Goal: Find specific page/section: Find specific page/section

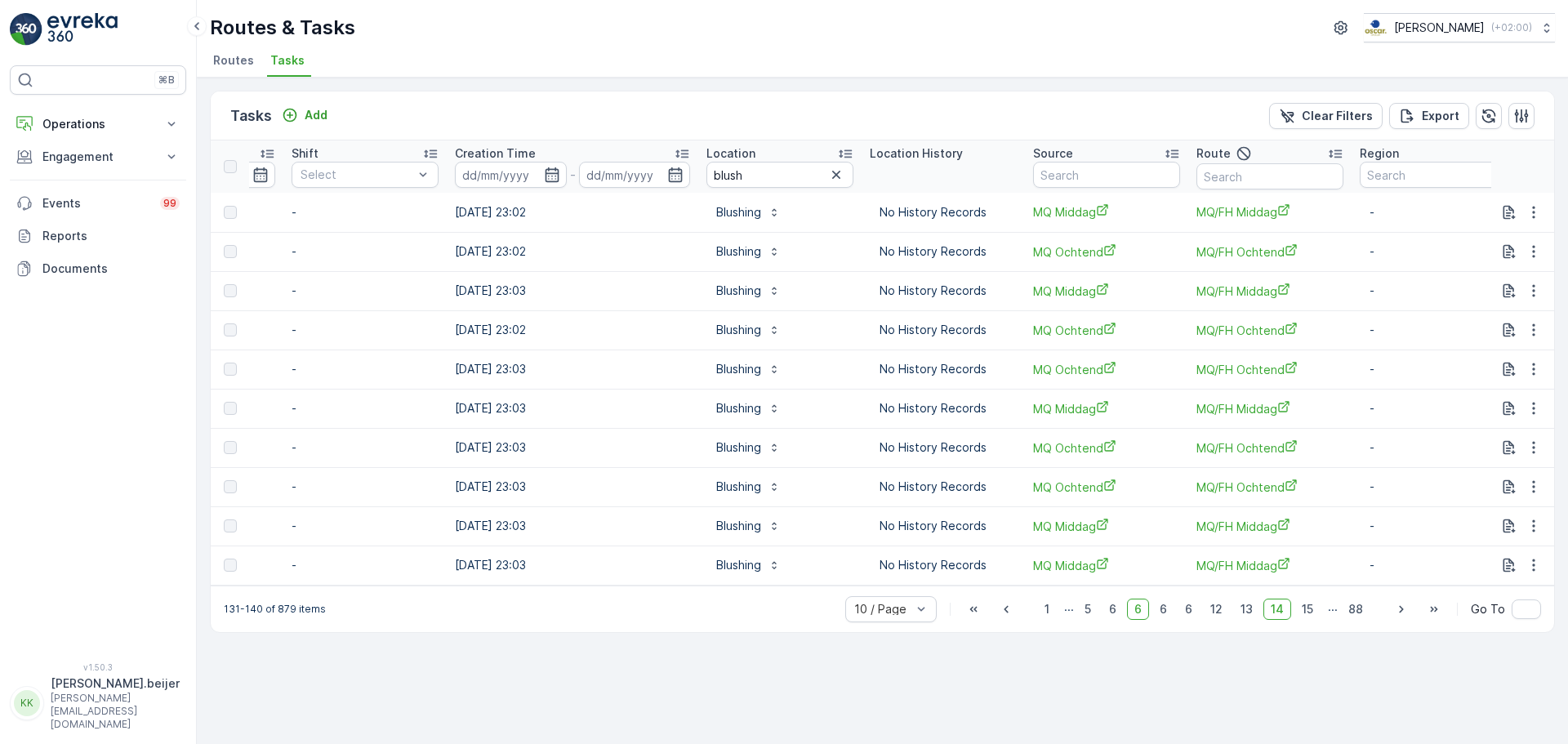
scroll to position [0, 1163]
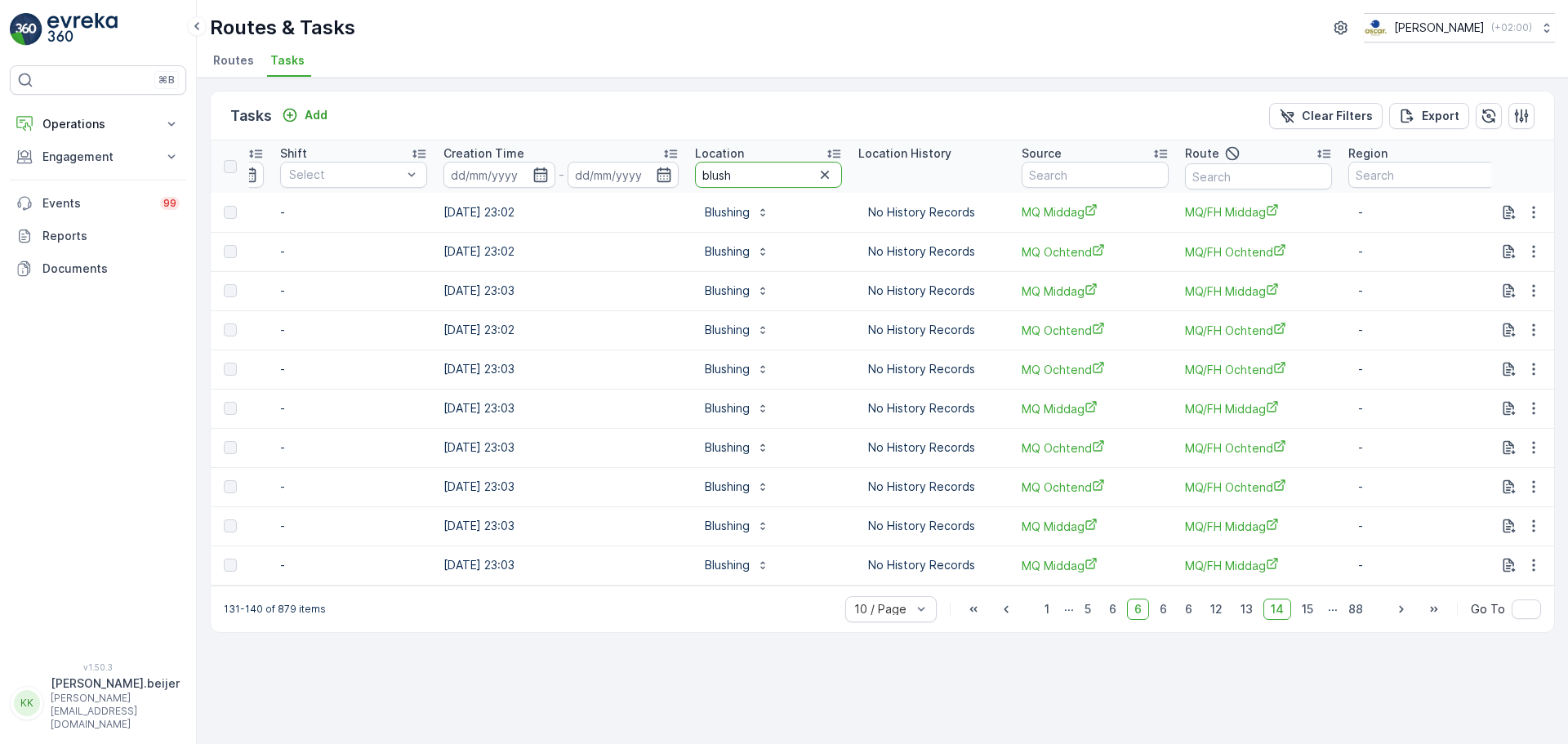
click at [714, 176] on input "blush" at bounding box center [768, 175] width 147 height 27
type input "sea"
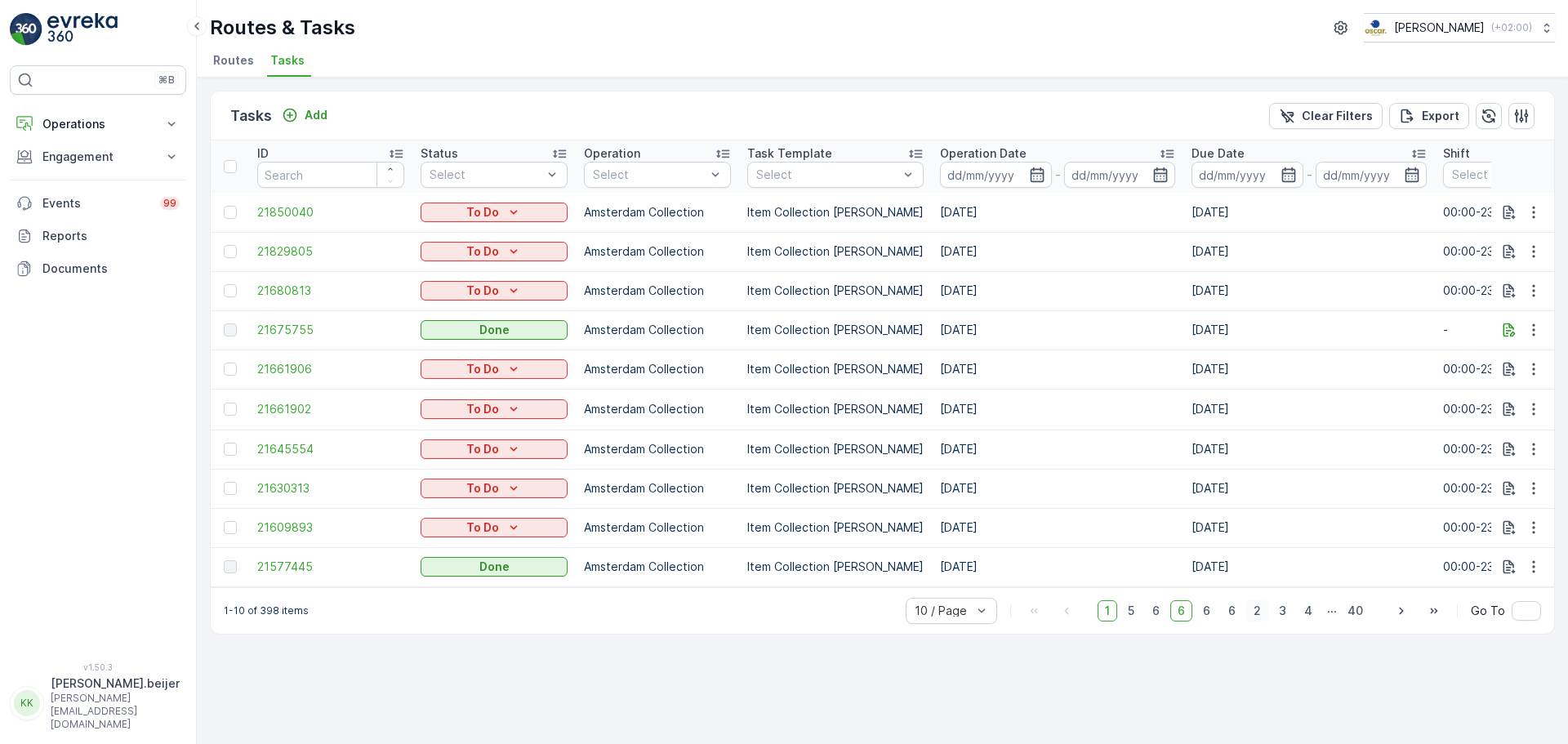
click at [1257, 619] on span "2" at bounding box center [1257, 611] width 22 height 22
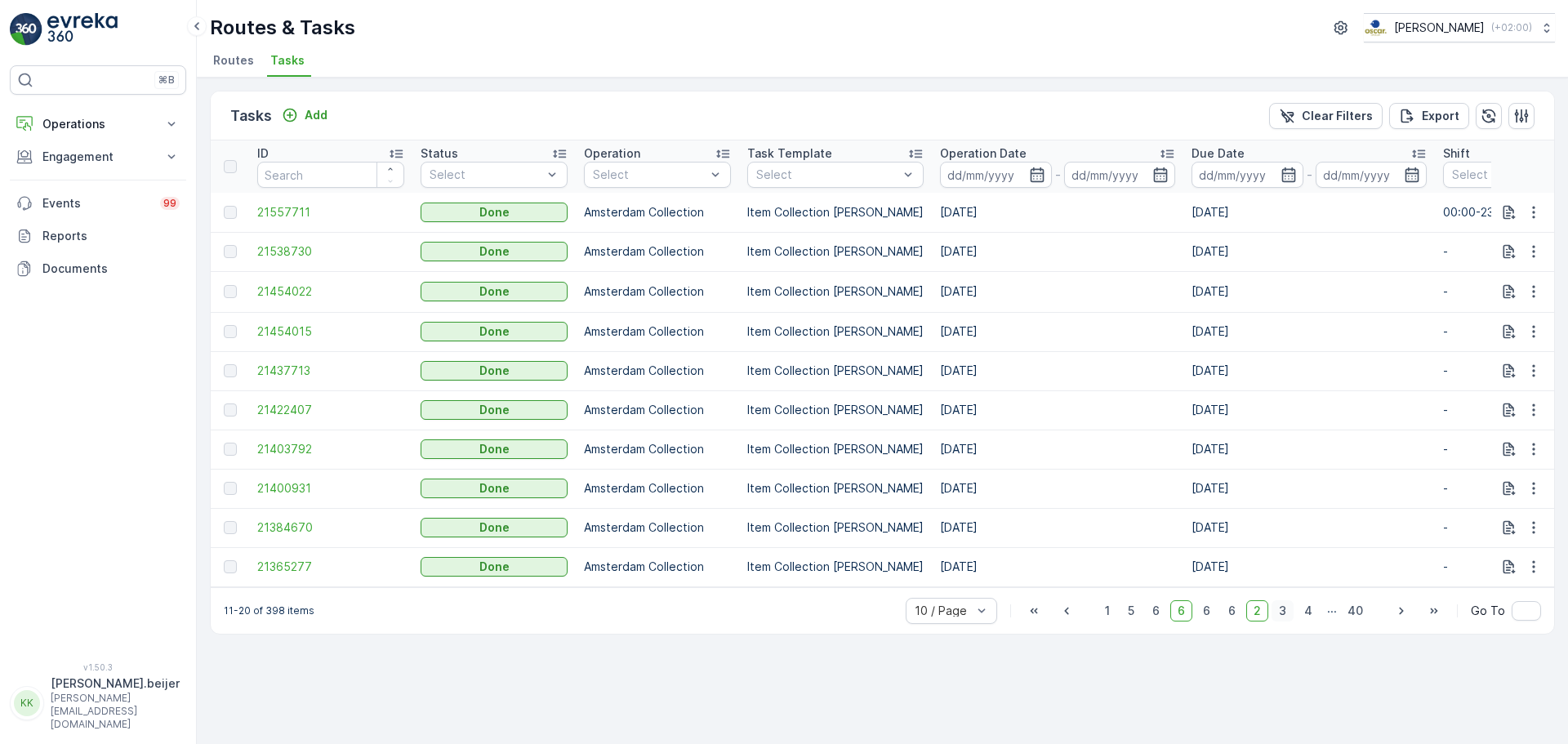
click at [1289, 616] on span "3" at bounding box center [1282, 611] width 22 height 22
click at [1309, 615] on span "4" at bounding box center [1308, 611] width 23 height 22
click at [1310, 619] on span "5" at bounding box center [1309, 611] width 22 height 22
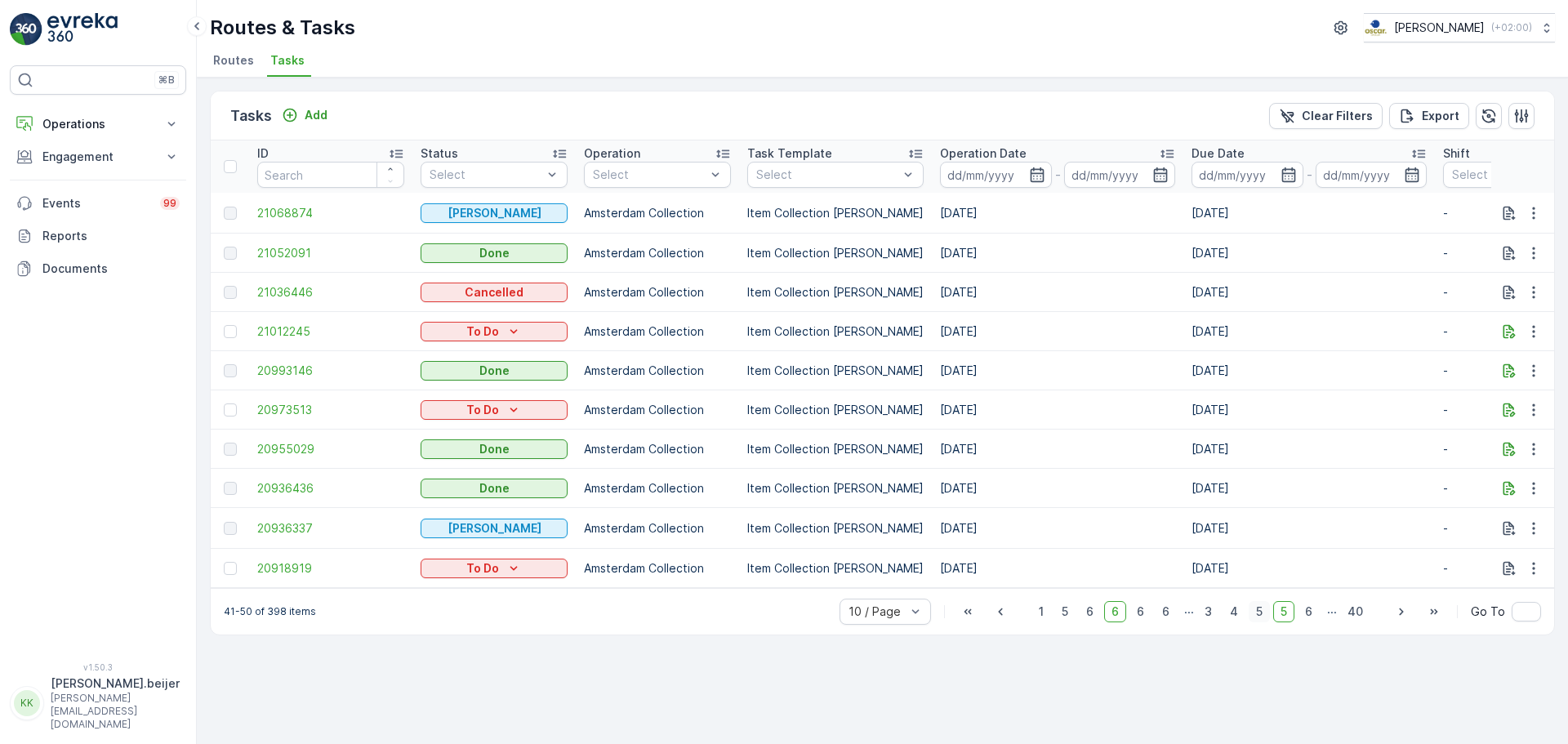
click at [1310, 619] on span "6" at bounding box center [1308, 612] width 22 height 22
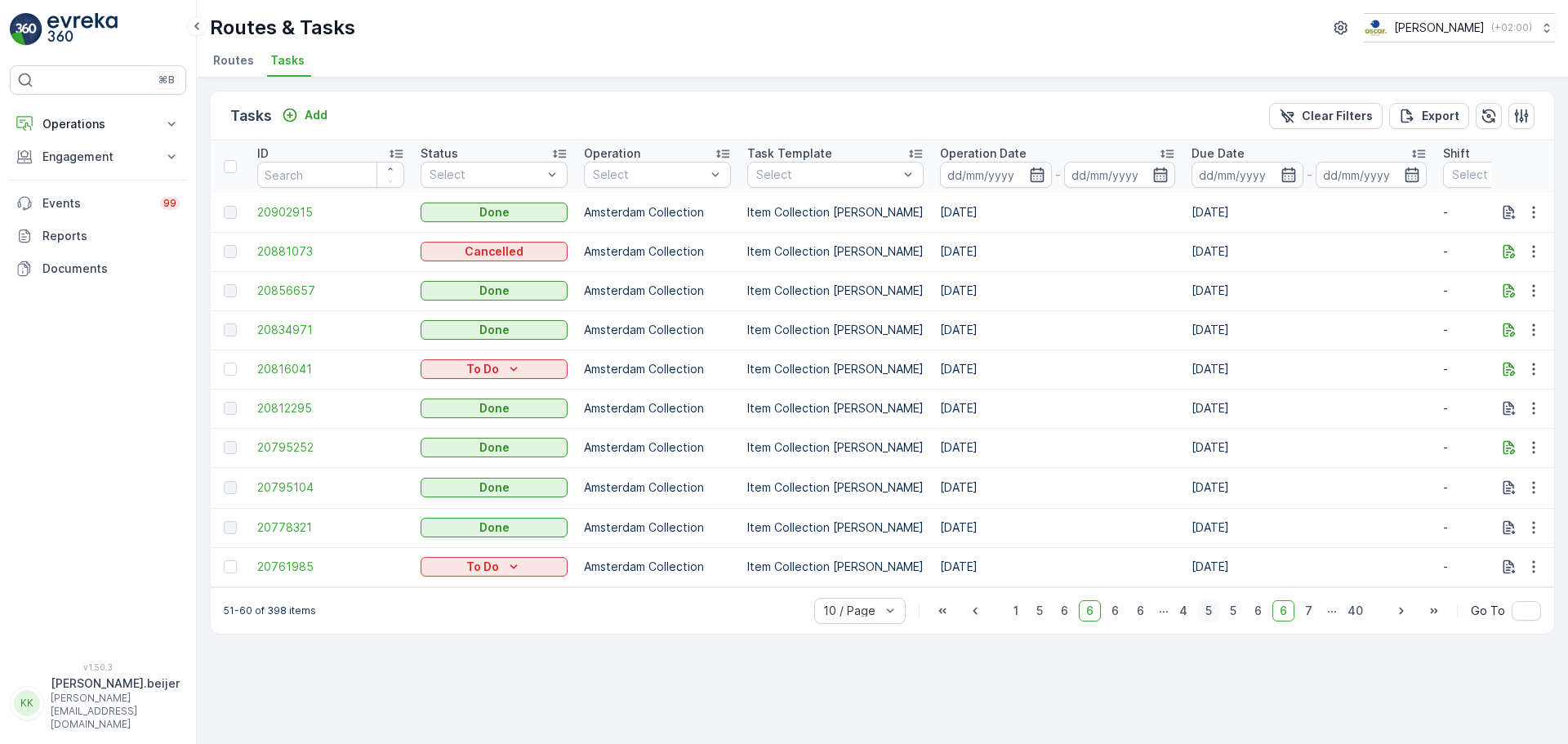
click at [1310, 619] on span "7" at bounding box center [1308, 611] width 22 height 22
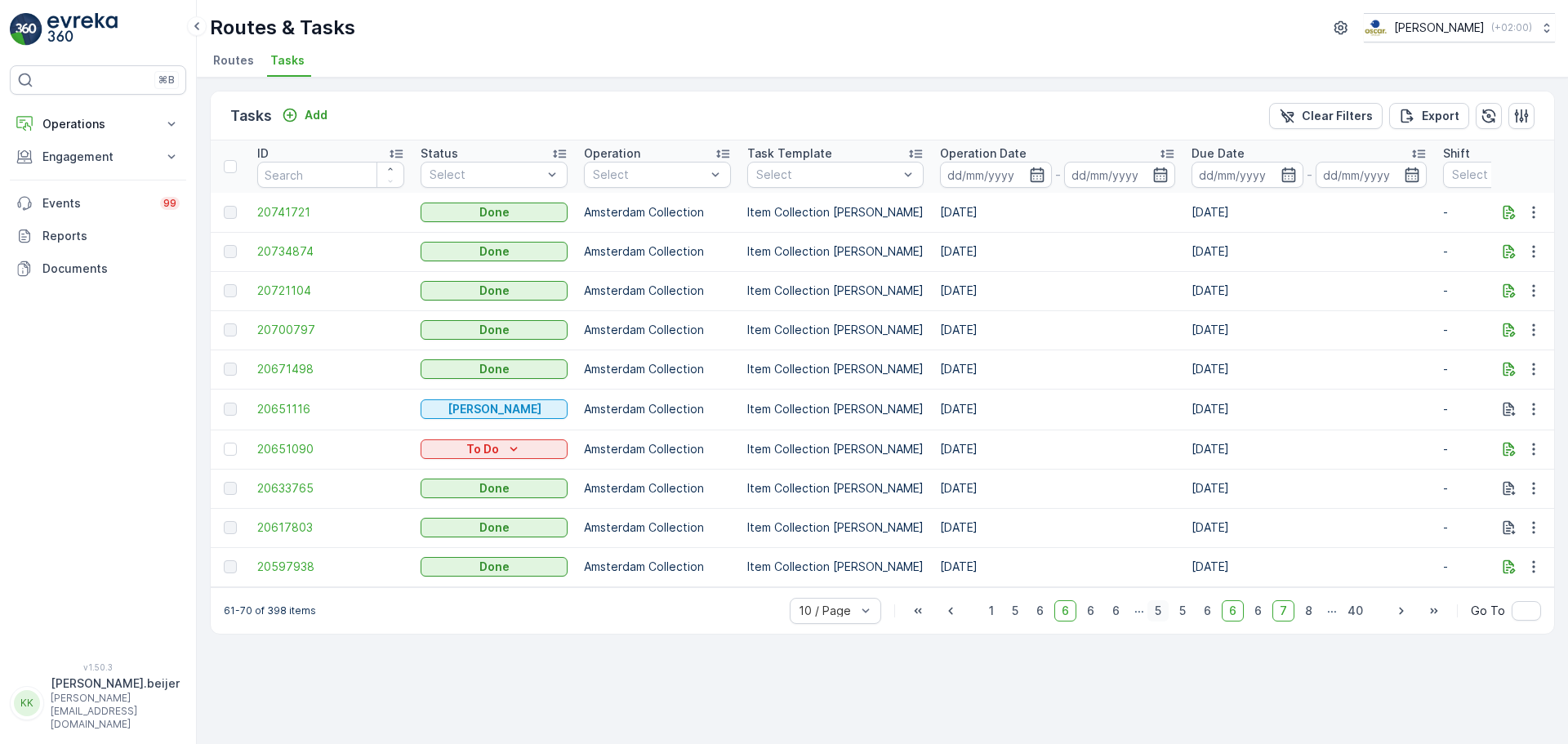
click at [1310, 619] on span "8" at bounding box center [1308, 611] width 22 height 22
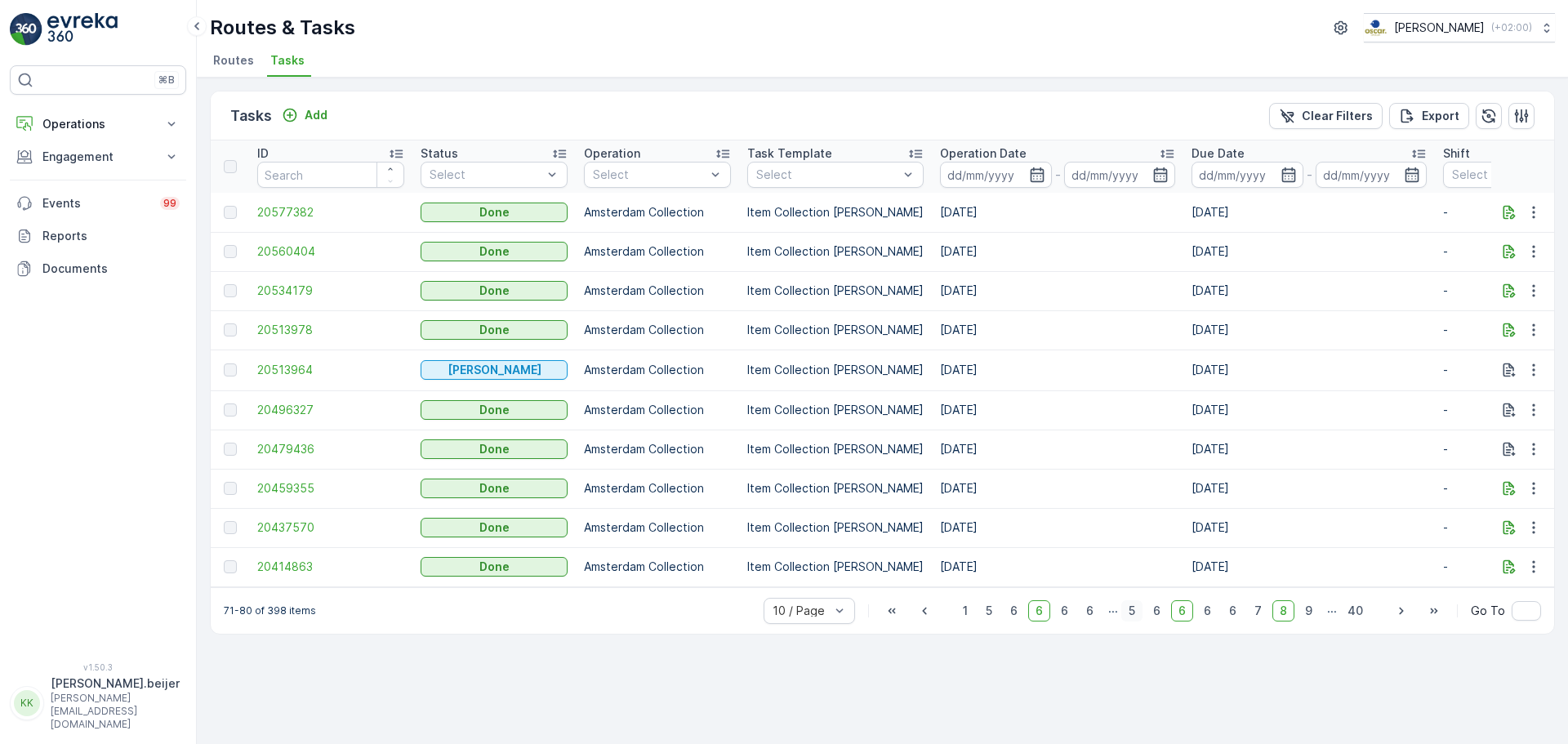
click at [1310, 619] on span "9" at bounding box center [1308, 611] width 22 height 22
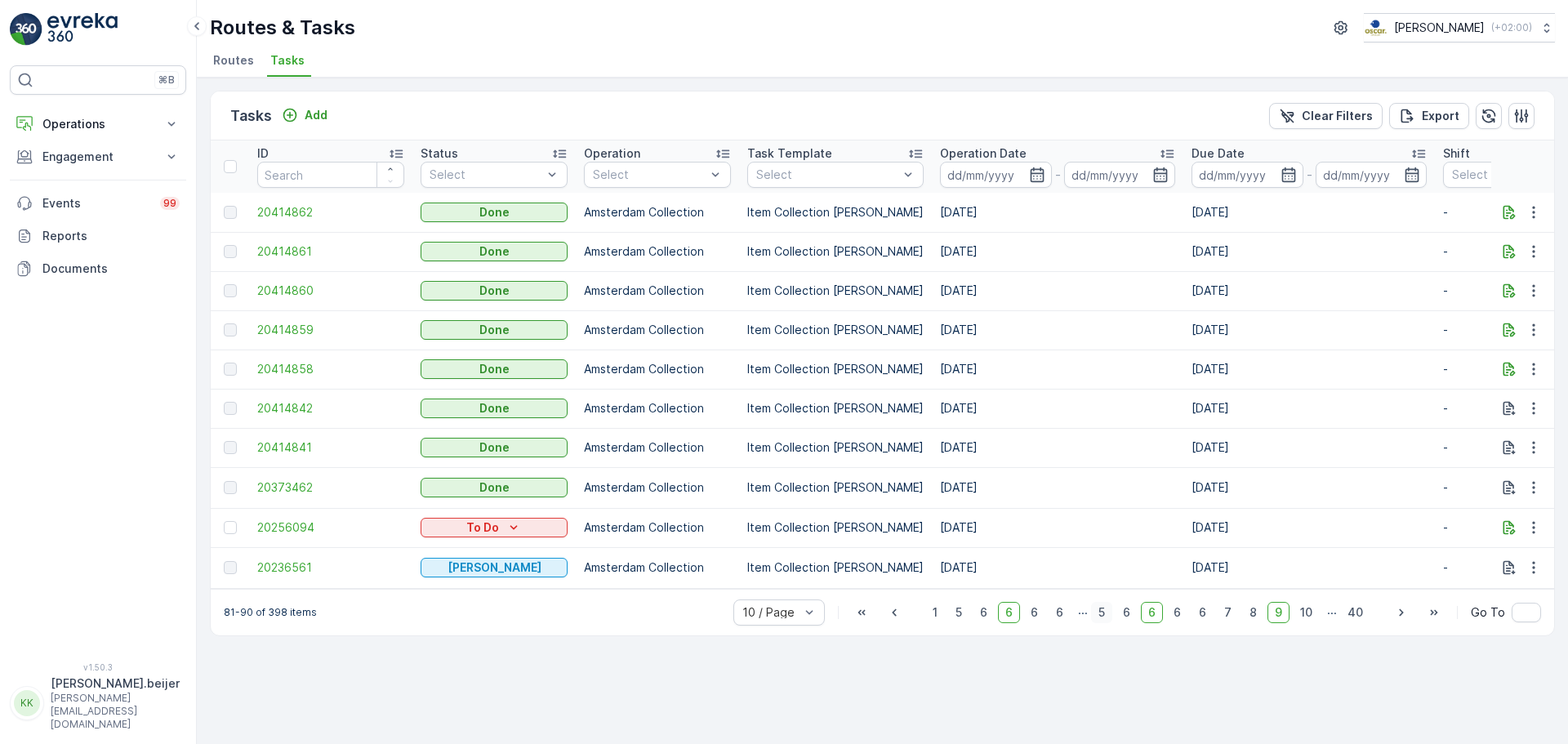
click at [1310, 619] on span "10" at bounding box center [1306, 613] width 27 height 22
click at [1310, 619] on span "11" at bounding box center [1307, 611] width 25 height 22
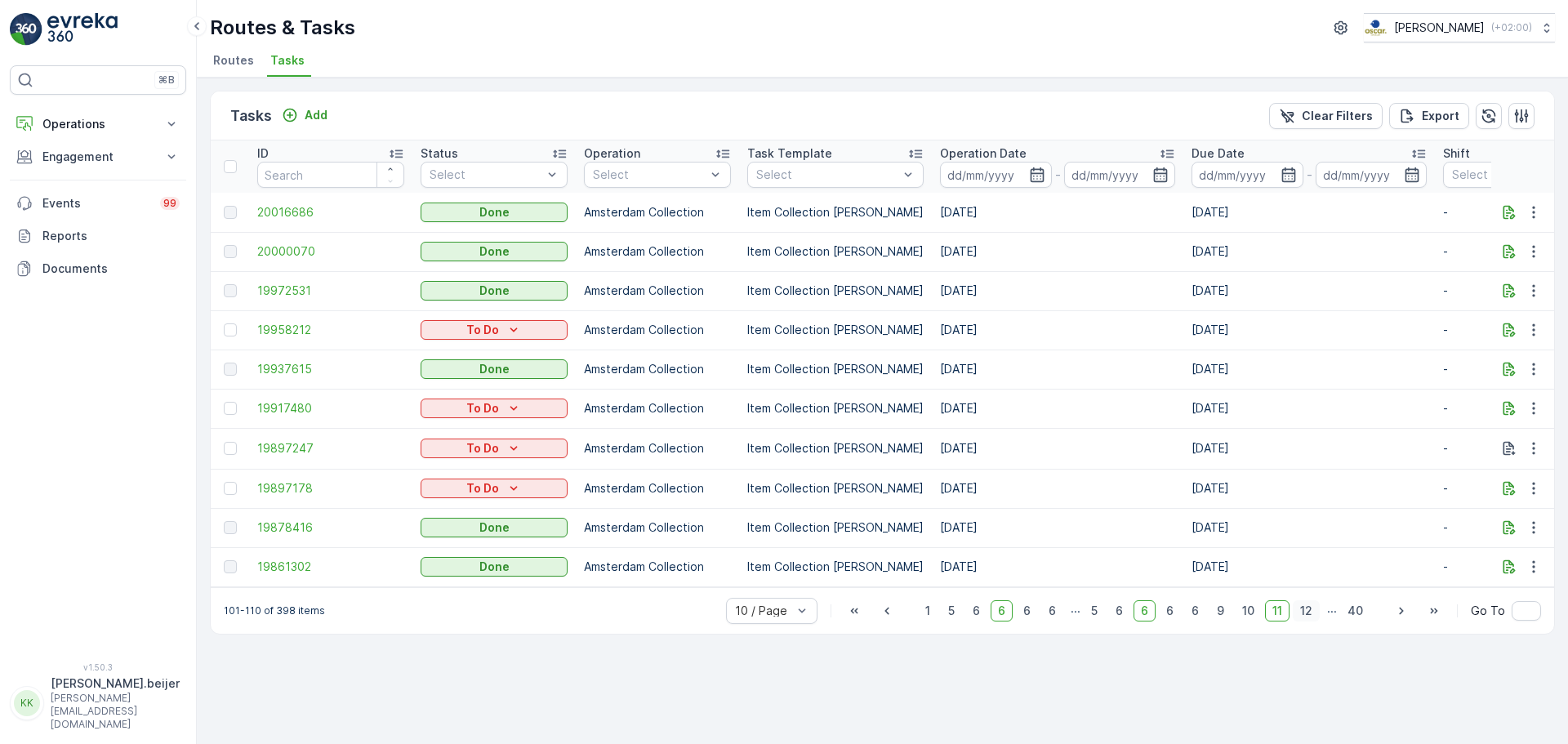
click at [1310, 618] on span "12" at bounding box center [1306, 611] width 27 height 22
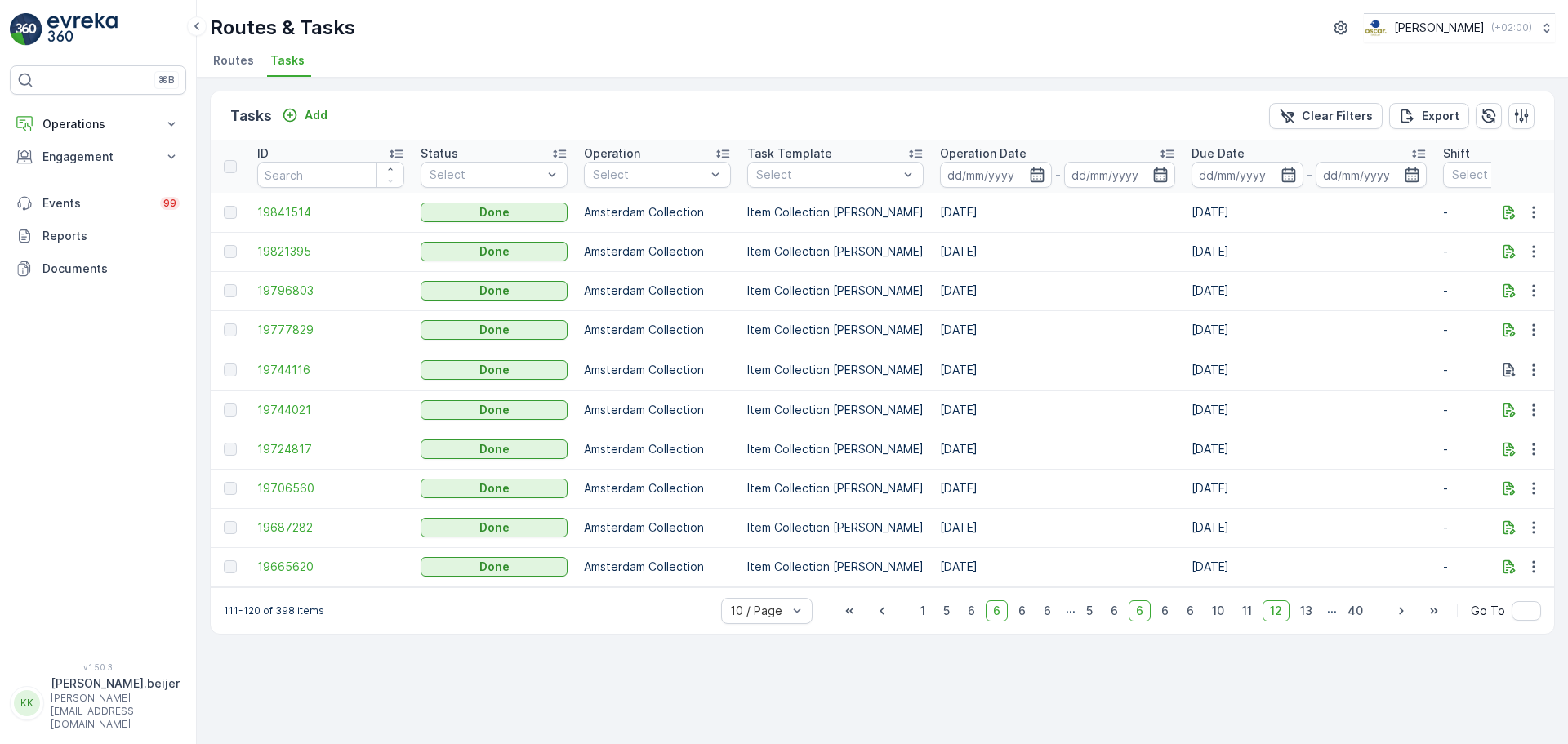
click at [1310, 618] on span "13" at bounding box center [1306, 611] width 27 height 22
